Goal: Task Accomplishment & Management: Use online tool/utility

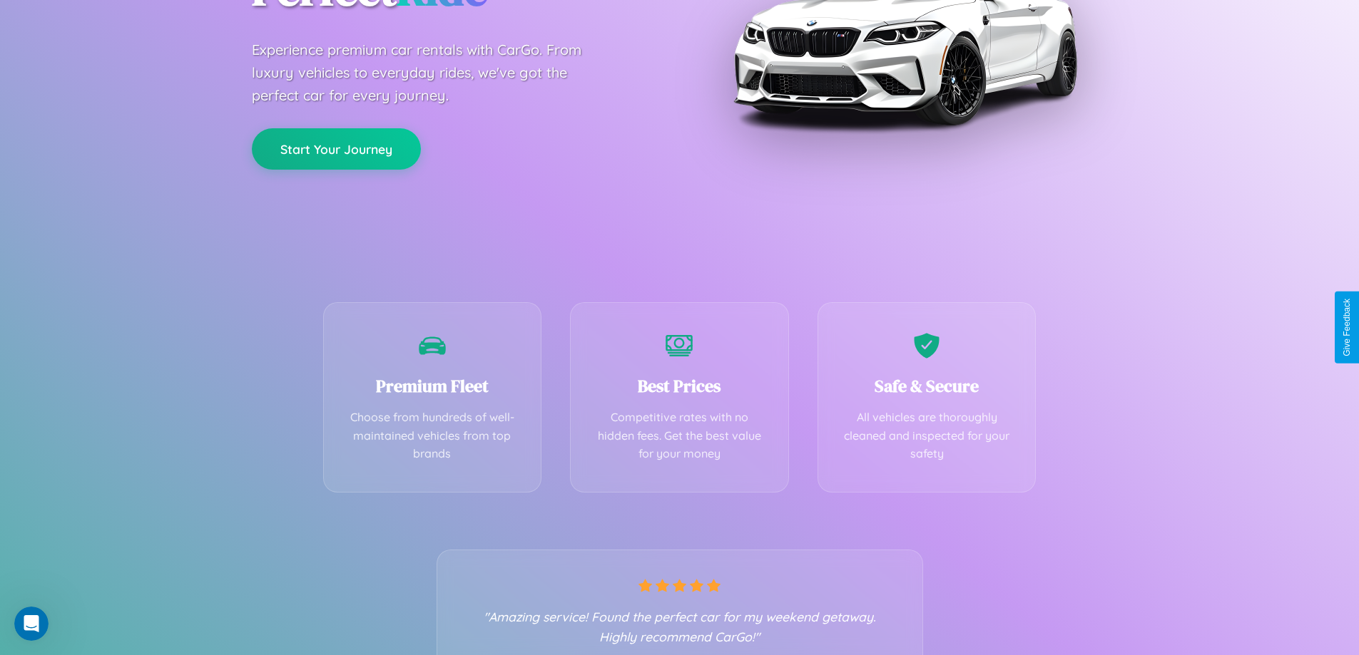
scroll to position [281, 0]
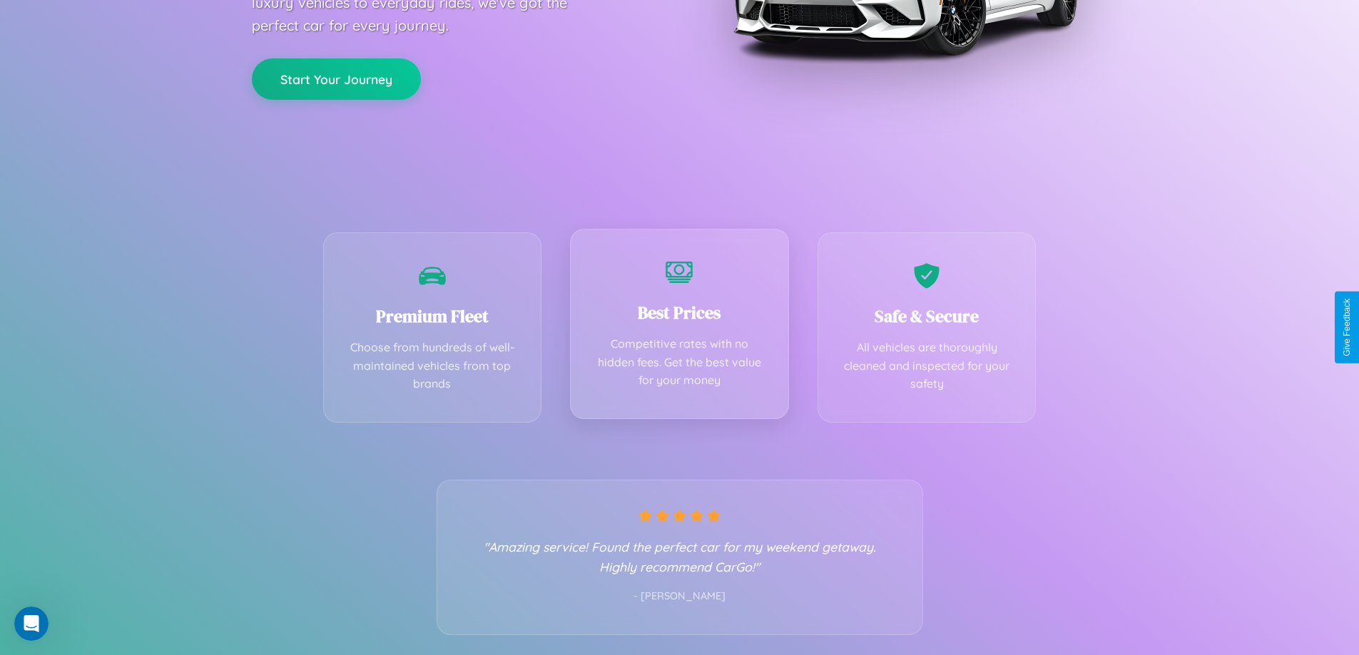
click at [679, 327] on div "Best Prices Competitive rates with no hidden fees. Get the best value for your …" at bounding box center [679, 324] width 219 height 190
click at [336, 78] on button "Start Your Journey" at bounding box center [336, 77] width 169 height 41
click at [336, 77] on button "Start Your Journey" at bounding box center [336, 77] width 169 height 41
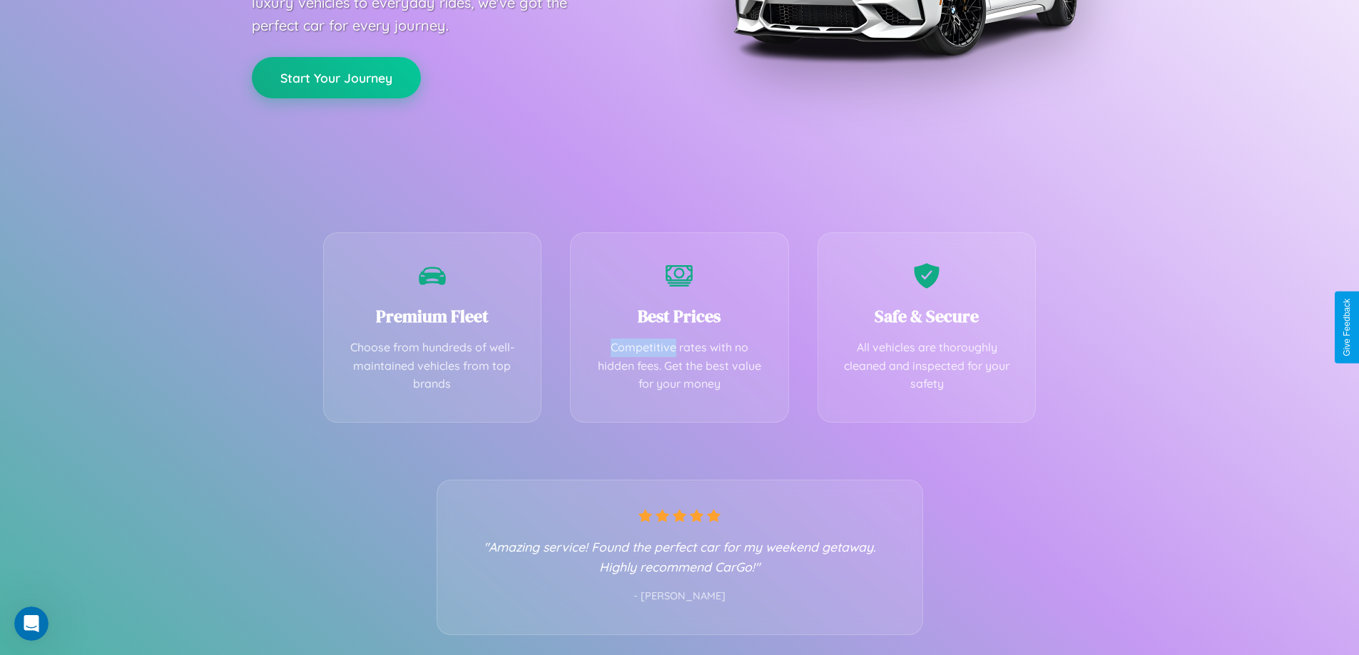
click at [336, 77] on button "Start Your Journey" at bounding box center [336, 77] width 169 height 41
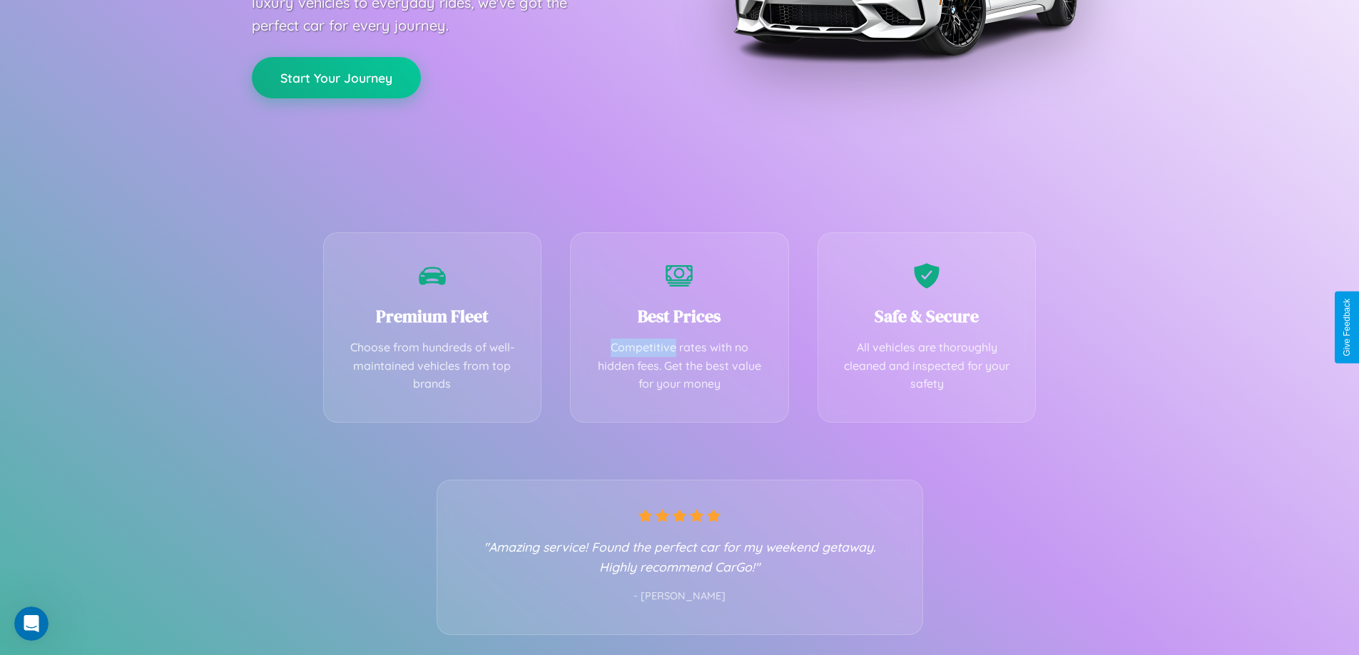
click at [336, 77] on button "Start Your Journey" at bounding box center [336, 77] width 169 height 41
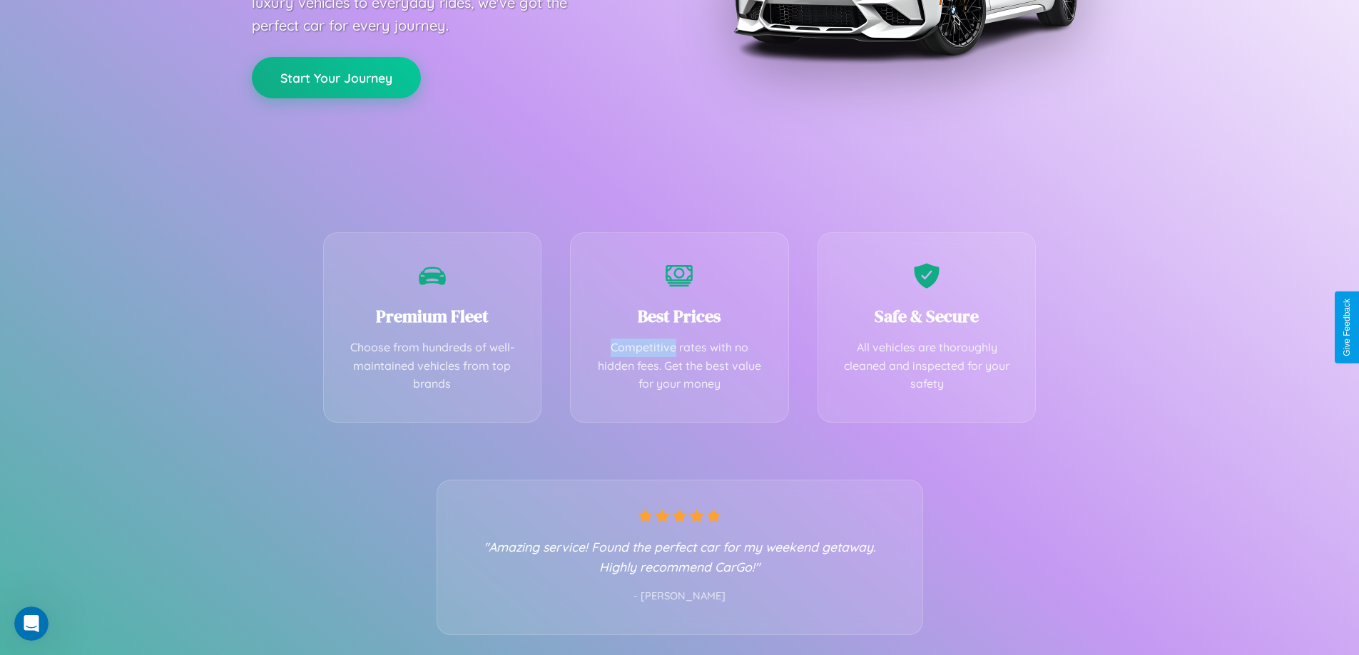
click at [336, 77] on button "Start Your Journey" at bounding box center [336, 77] width 169 height 41
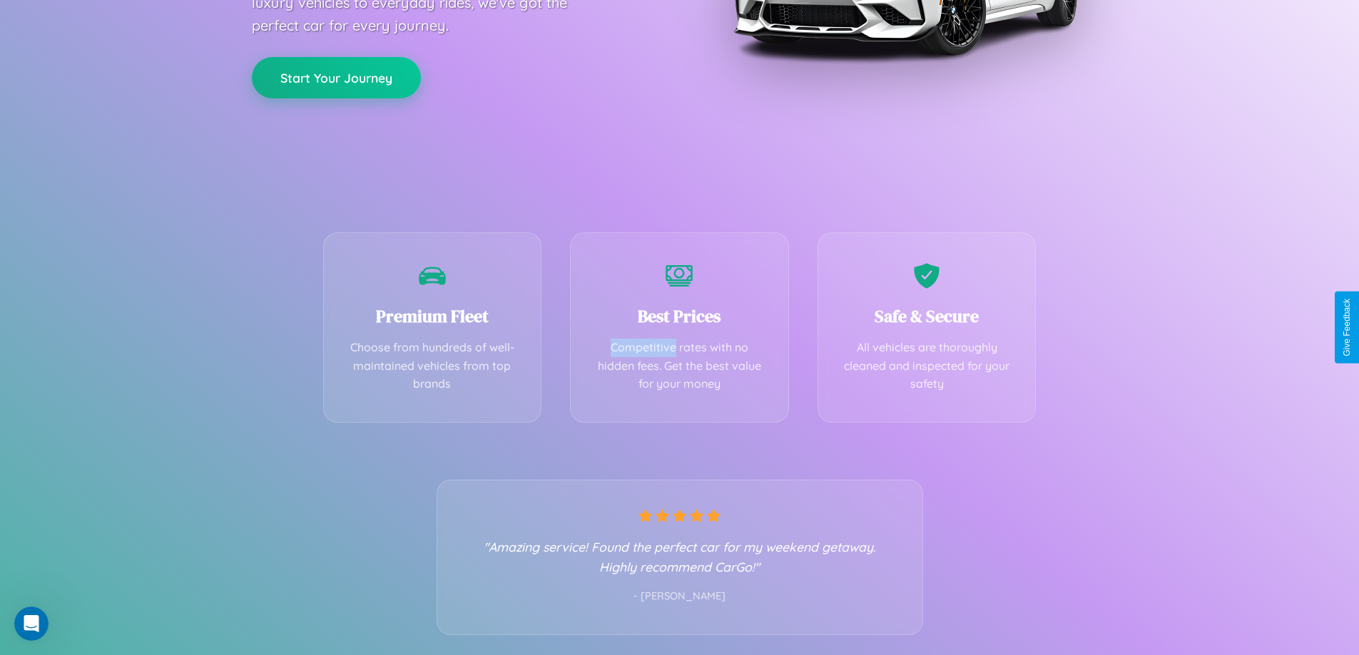
click at [336, 77] on button "Start Your Journey" at bounding box center [336, 77] width 169 height 41
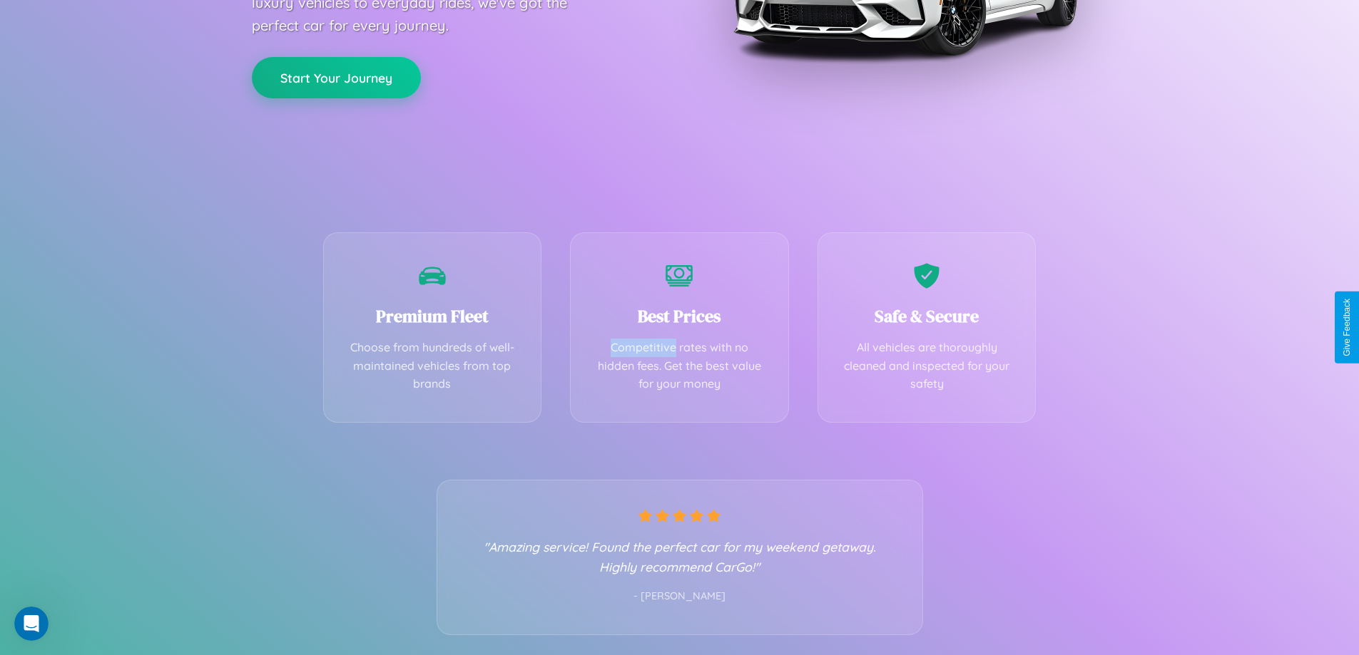
click at [336, 77] on button "Start Your Journey" at bounding box center [336, 77] width 169 height 41
